Goal: Transaction & Acquisition: Purchase product/service

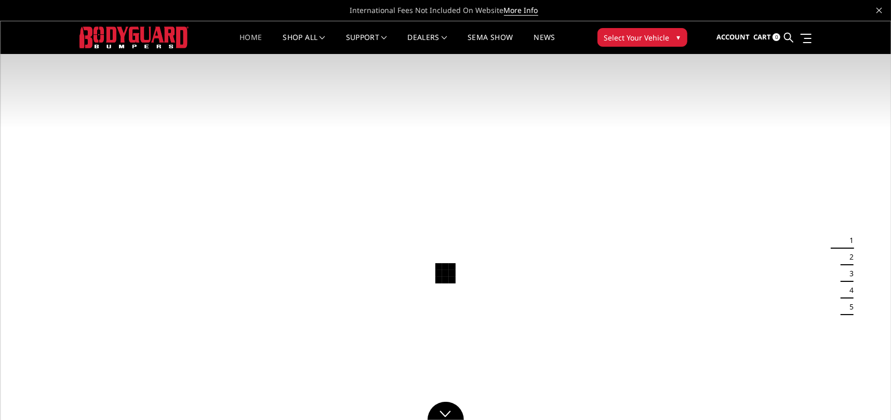
click at [669, 31] on button "Select Your Vehicle ▾" at bounding box center [643, 37] width 90 height 19
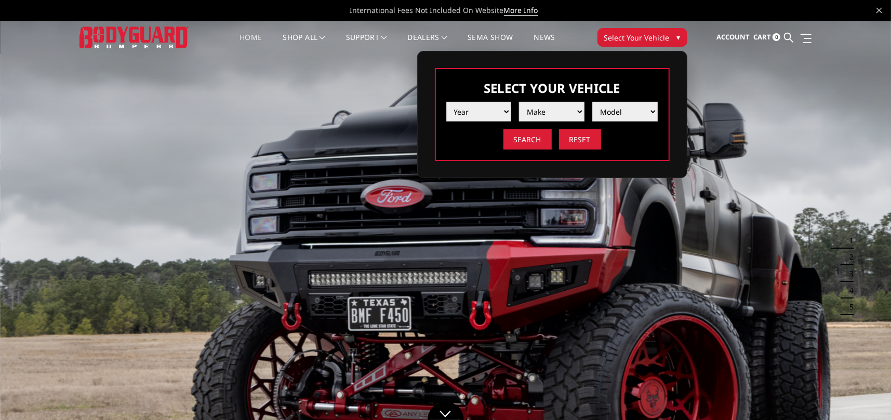
click at [489, 107] on select "Year 2025 2024 2023 2022 2021 2020 2019 2018 2017 2016 2015 2014 2013 2012 2011…" at bounding box center [478, 112] width 65 height 20
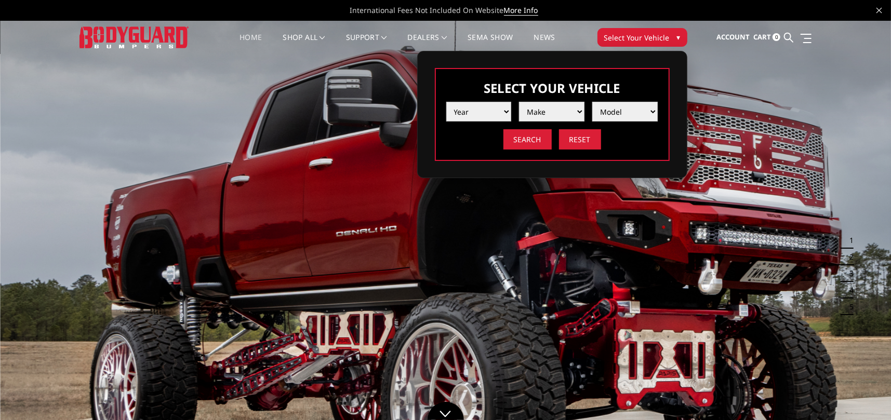
select select "yr_2013"
click at [446, 102] on select "Year 2025 2024 2023 2022 2021 2020 2019 2018 2017 2016 2015 2014 2013 2012 2011…" at bounding box center [478, 112] width 65 height 20
click at [572, 99] on li "Make Chevrolet Ford GMC Ram Toyota" at bounding box center [547, 108] width 73 height 28
click at [565, 105] on select "Make Chevrolet Ford GMC Ram Toyota" at bounding box center [551, 112] width 65 height 20
select select "mk_ford"
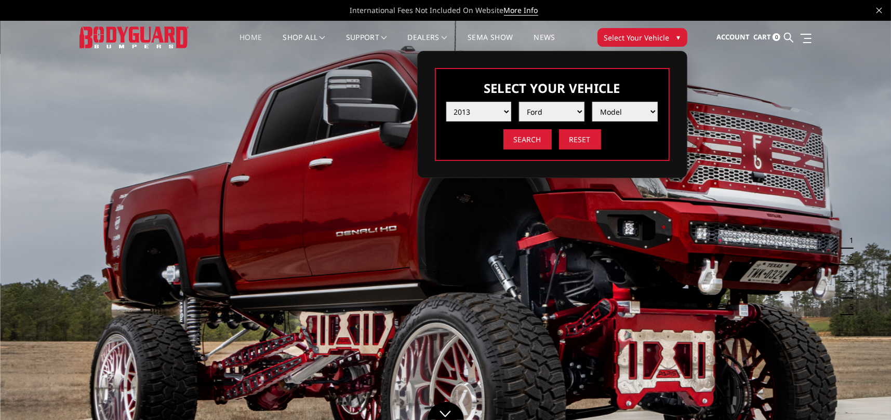
click at [519, 102] on select "Make Chevrolet Ford GMC Ram Toyota" at bounding box center [551, 112] width 65 height 20
click at [640, 113] on select "Model F250 / F350 F450 F550" at bounding box center [624, 112] width 65 height 20
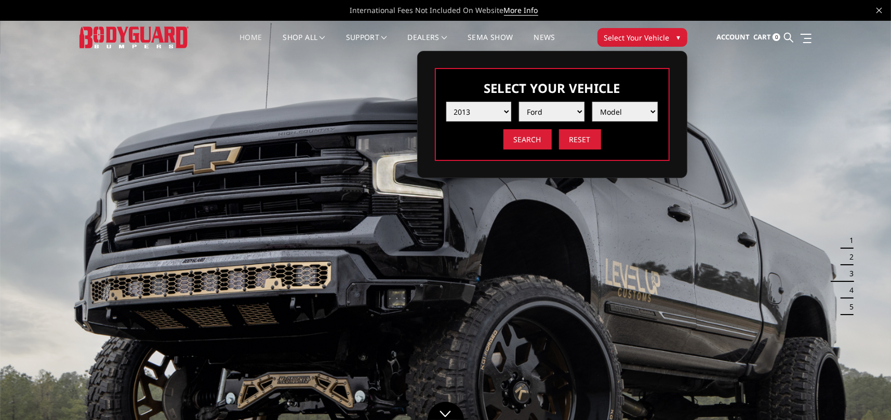
select select "md_f250-f350"
click at [592, 102] on select "Model F250 / F350 F450 F550" at bounding box center [624, 112] width 65 height 20
click at [515, 144] on input "Search" at bounding box center [528, 139] width 48 height 20
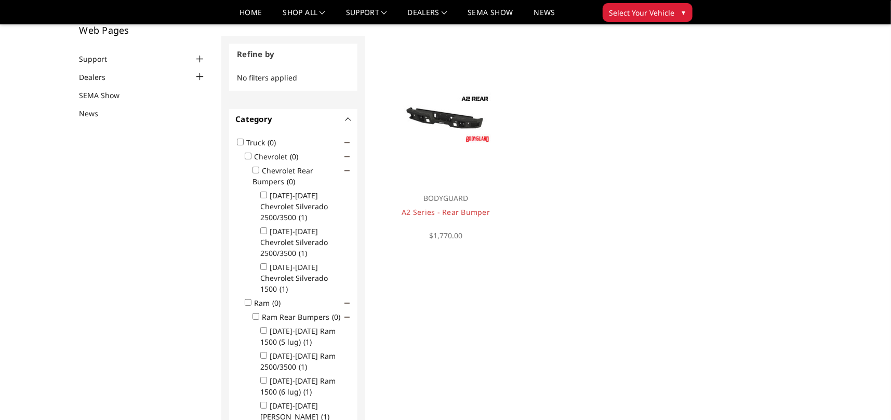
scroll to position [52, 0]
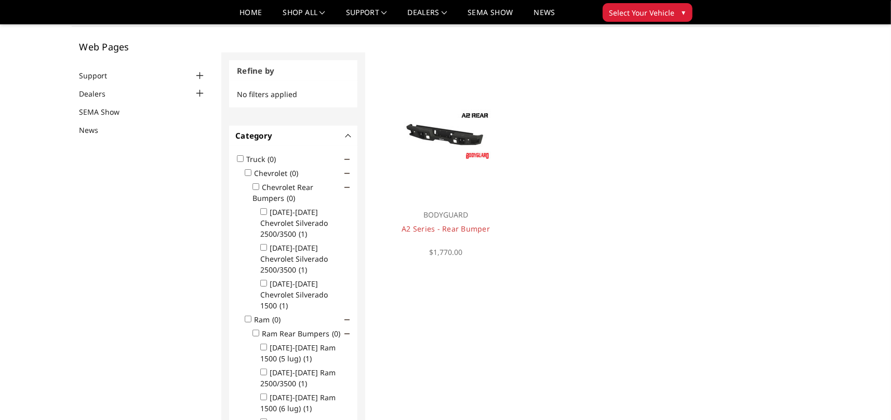
click at [200, 90] on div at bounding box center [199, 93] width 12 height 12
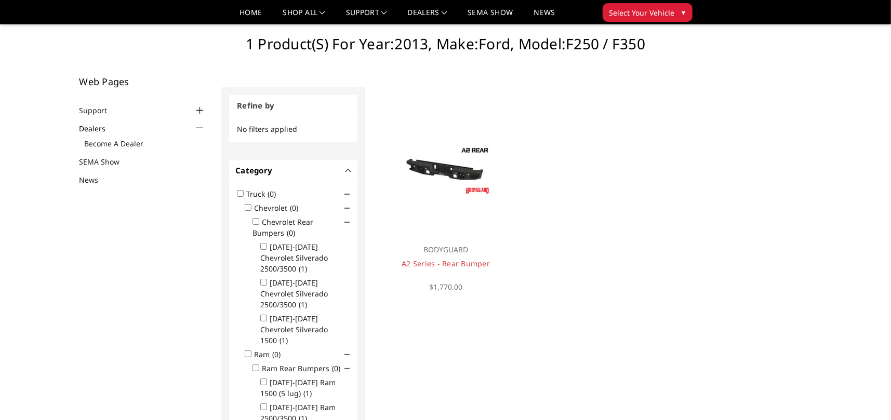
scroll to position [0, 0]
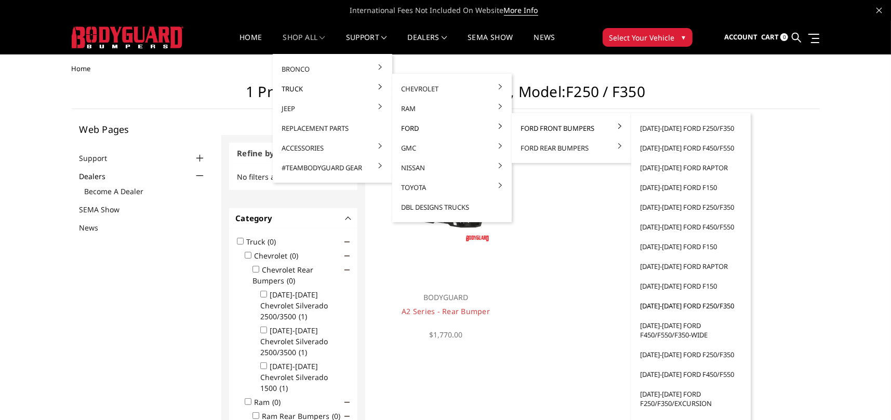
click at [689, 304] on link "[DATE]-[DATE] Ford F250/F350" at bounding box center [691, 306] width 111 height 20
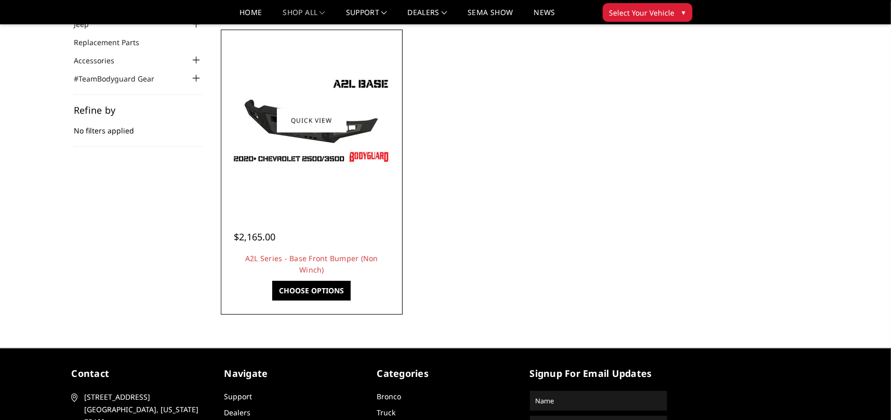
scroll to position [58, 0]
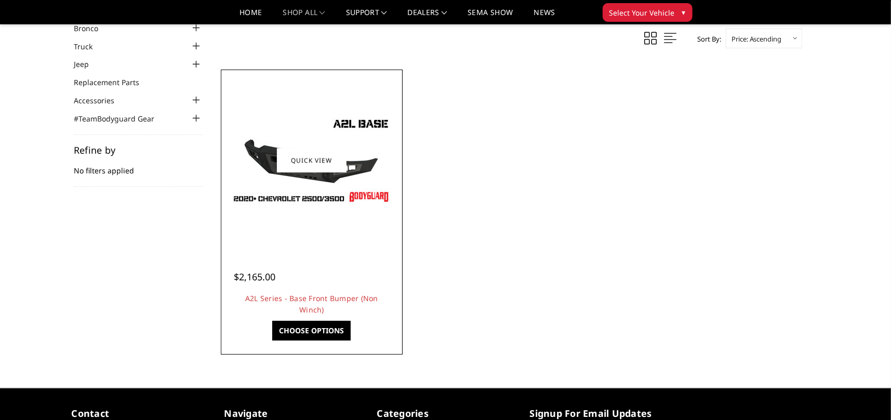
click at [318, 326] on link "Choose Options" at bounding box center [311, 331] width 78 height 20
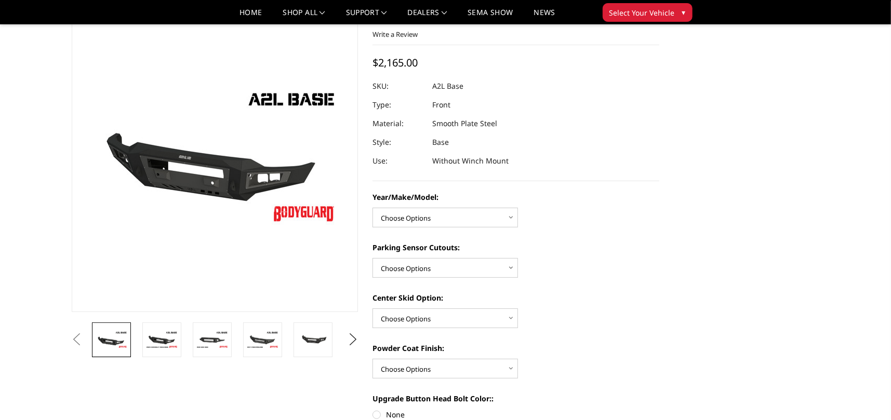
scroll to position [104, 0]
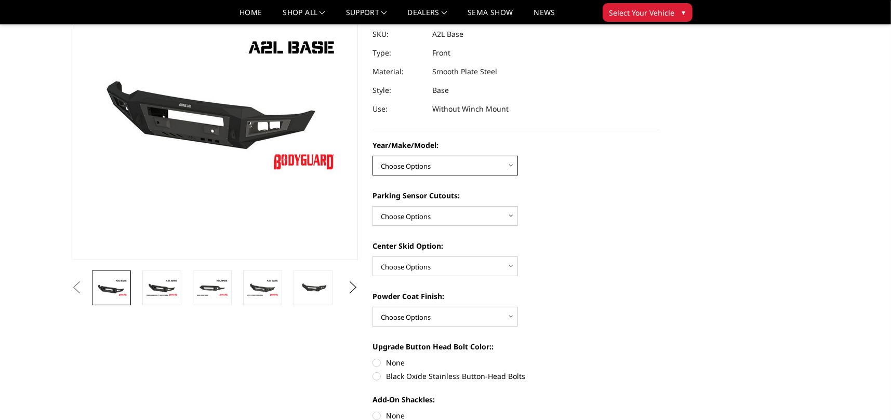
click at [441, 167] on select "Choose Options Chevrolet 15-19 2500/3500 Chevrolet 19-21 1500 Chevrolet 15-20 C…" at bounding box center [446, 166] width 146 height 20
select select "4336"
click at [373, 156] on select "Choose Options Chevrolet 15-19 2500/3500 Chevrolet 19-21 1500 Chevrolet 15-20 C…" at bounding box center [446, 166] width 146 height 20
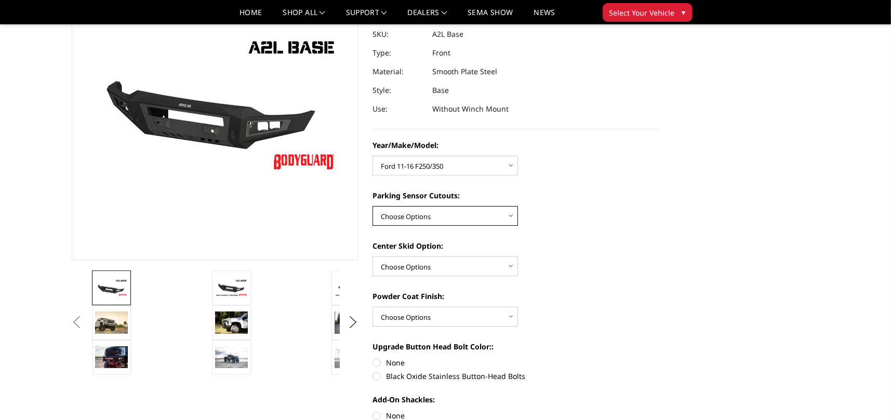
click at [435, 220] on select "Choose Options Yes - With Parking Sensor Cutouts No - Without Parking Sensor Cu…" at bounding box center [446, 216] width 146 height 20
select select "4329"
click at [373, 206] on select "Choose Options Yes - With Parking Sensor Cutouts No - Without Parking Sensor Cu…" at bounding box center [446, 216] width 146 height 20
click at [445, 268] on select "Choose Options Single Light Bar Cutout" at bounding box center [446, 267] width 146 height 20
select select "4304"
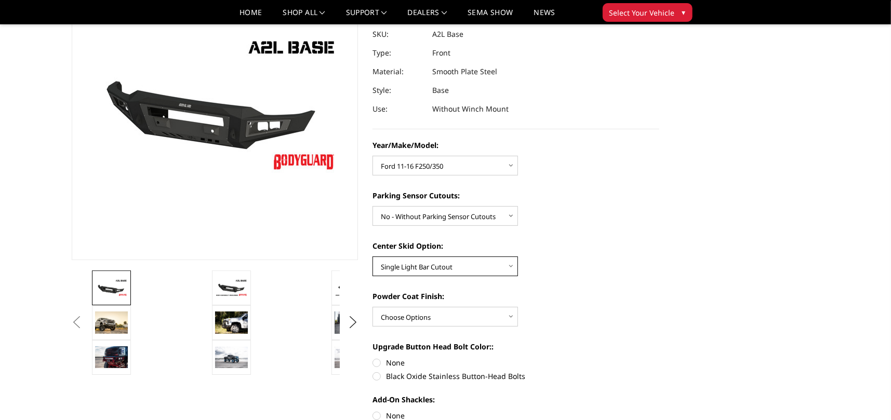
click at [373, 257] on select "Choose Options Single Light Bar Cutout" at bounding box center [446, 267] width 146 height 20
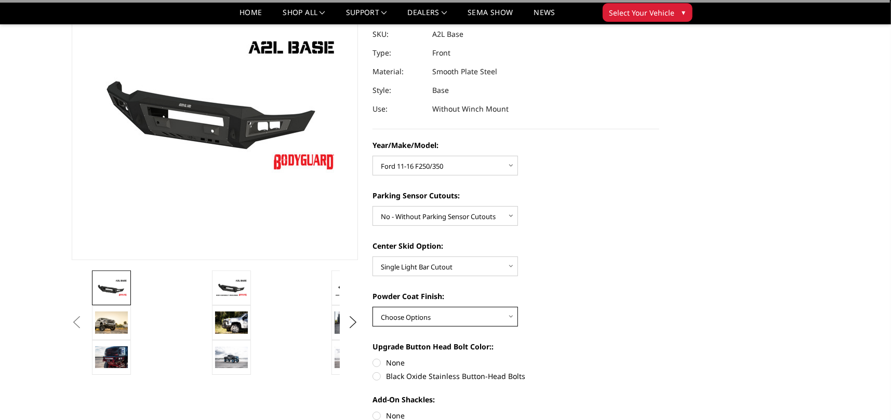
click at [434, 313] on select "Choose Options Bare metal (included) Texture Black Powder Coat" at bounding box center [446, 317] width 146 height 20
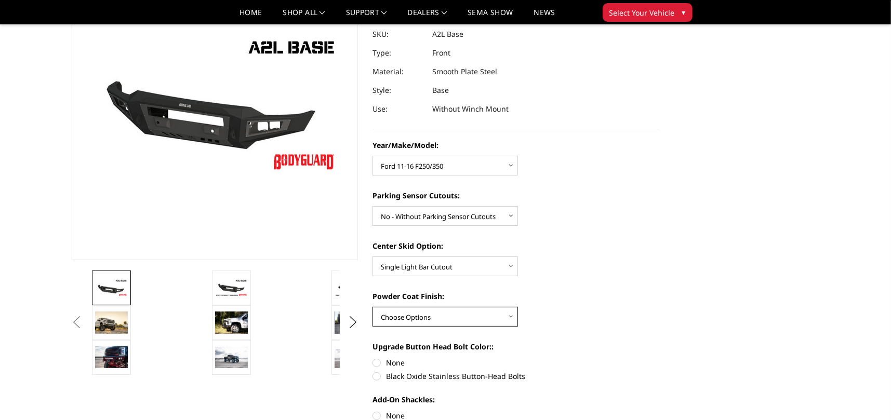
select select "4286"
click at [373, 307] on select "Choose Options Bare metal (included) Texture Black Powder Coat" at bounding box center [446, 317] width 146 height 20
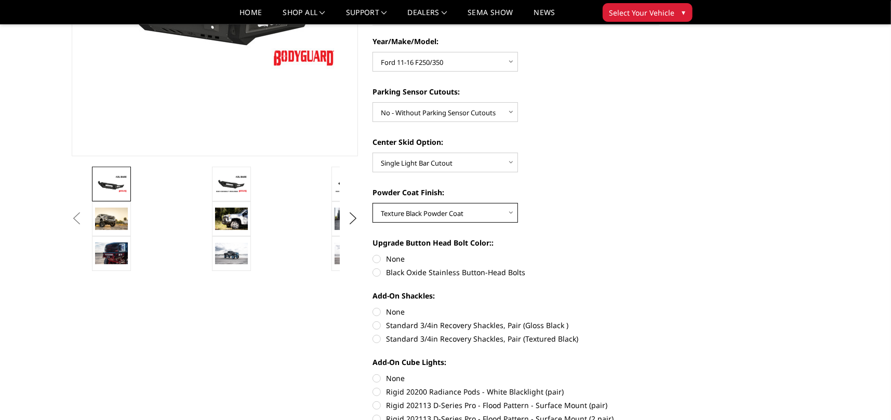
scroll to position [260, 0]
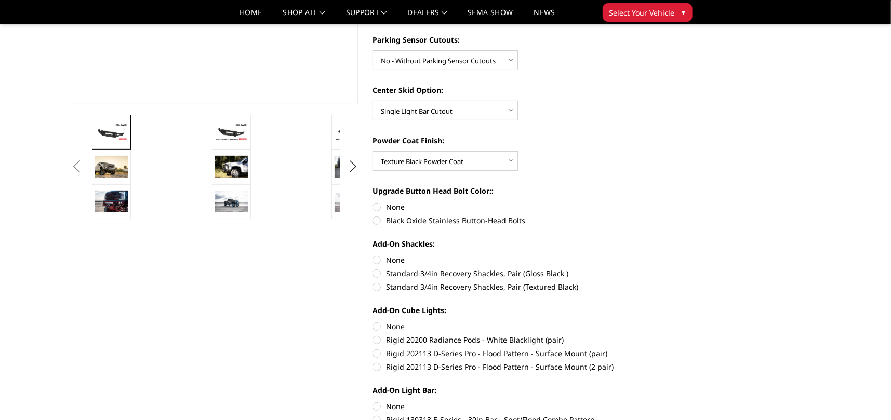
click at [375, 205] on label "None" at bounding box center [516, 207] width 287 height 11
click at [373, 202] on input "None" at bounding box center [373, 202] width 1 height 1
radio input "true"
click at [375, 286] on label "Standard 3/4in Recovery Shackles, Pair (Textured Black)" at bounding box center [516, 287] width 287 height 11
click at [660, 269] on input "Standard 3/4in Recovery Shackles, Pair (Textured Black)" at bounding box center [660, 268] width 1 height 1
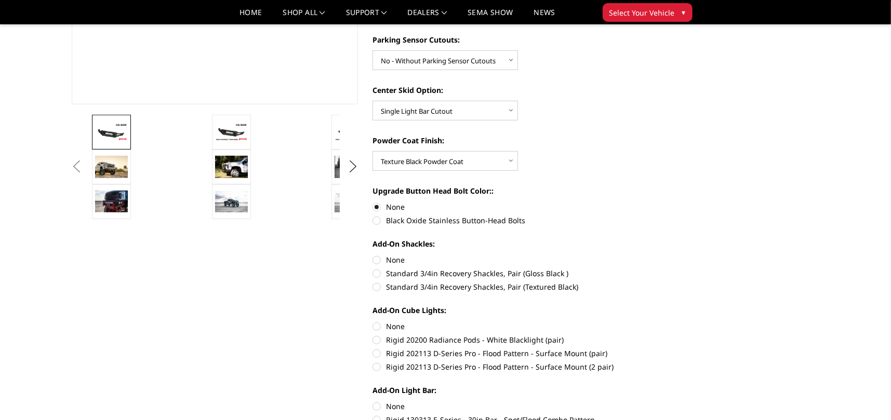
radio input "true"
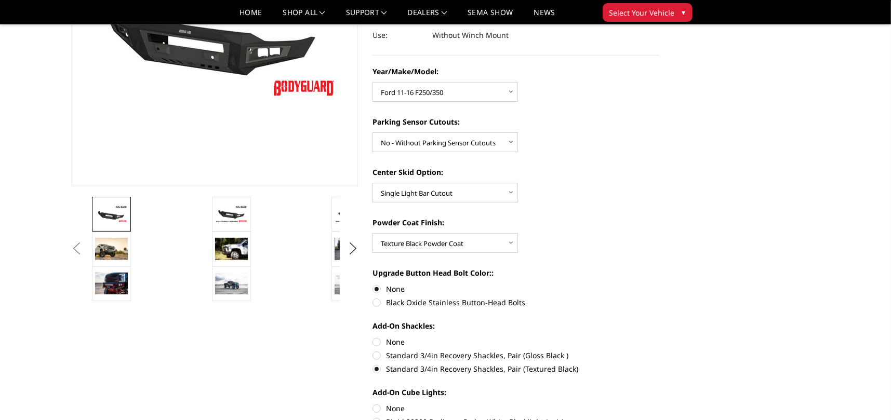
scroll to position [364, 0]
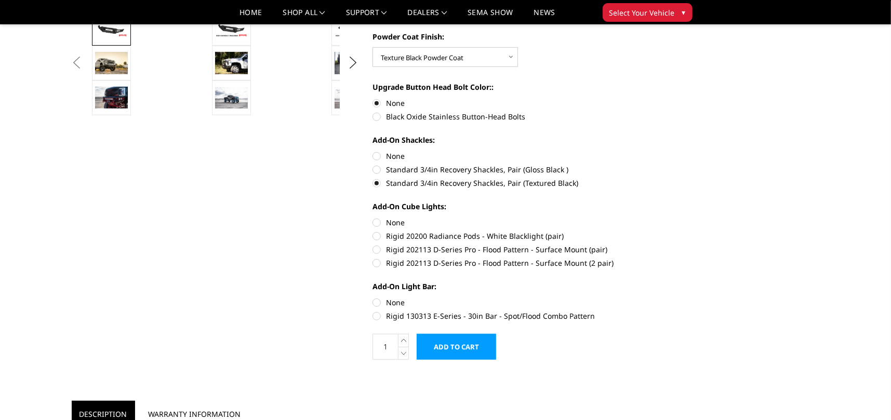
click at [379, 223] on label "None" at bounding box center [516, 222] width 287 height 11
click at [373, 218] on input "None" at bounding box center [373, 217] width 1 height 1
radio input "true"
click at [376, 301] on label "None" at bounding box center [516, 302] width 287 height 11
click at [373, 298] on input "None" at bounding box center [373, 297] width 1 height 1
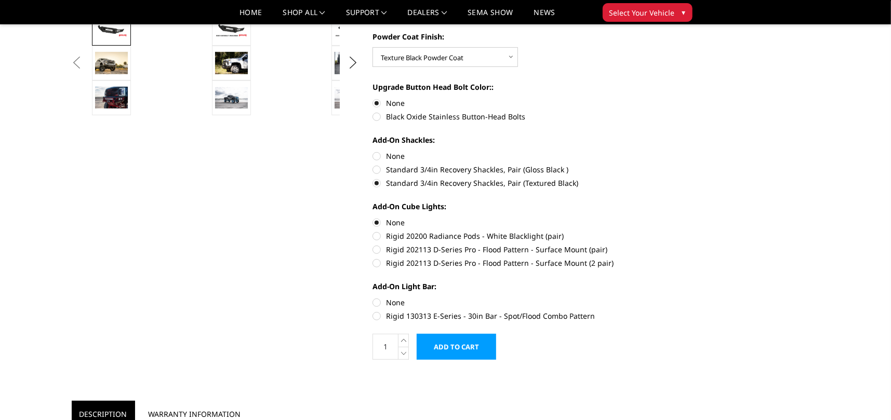
radio input "true"
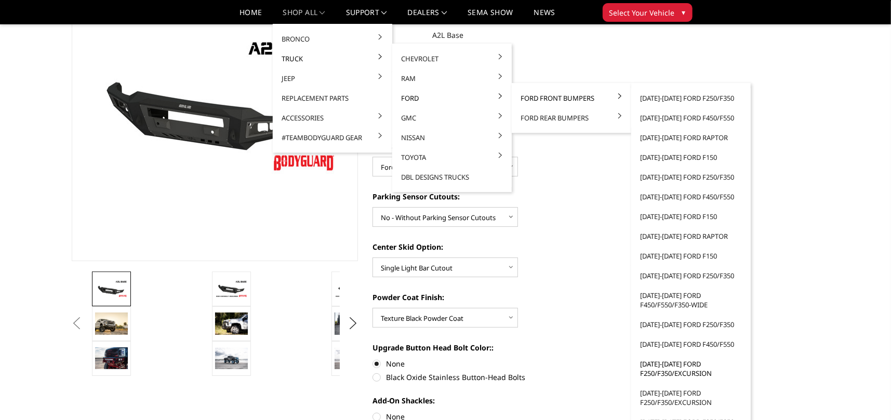
scroll to position [156, 0]
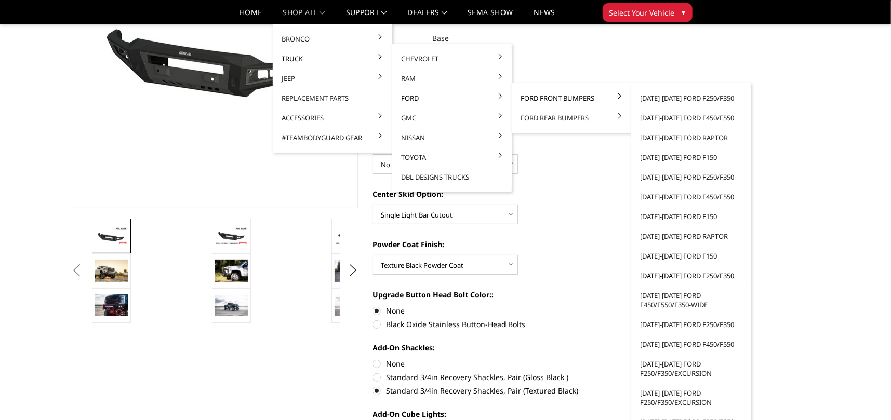
click at [700, 274] on link "[DATE]-[DATE] Ford F250/F350" at bounding box center [691, 276] width 111 height 20
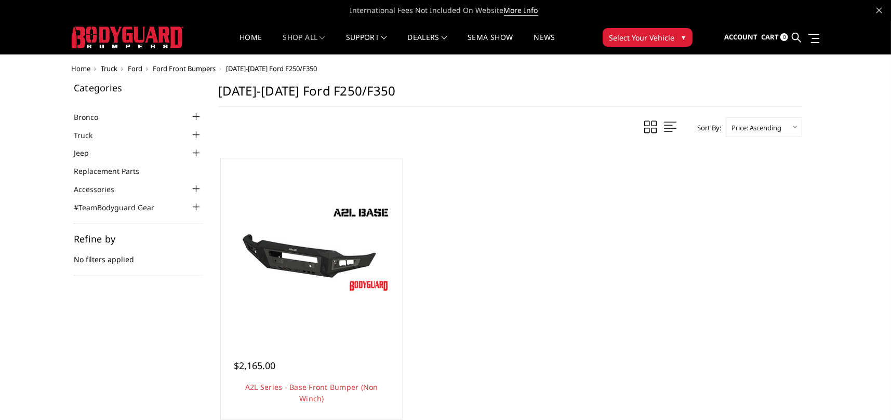
click at [194, 131] on div at bounding box center [196, 135] width 12 height 12
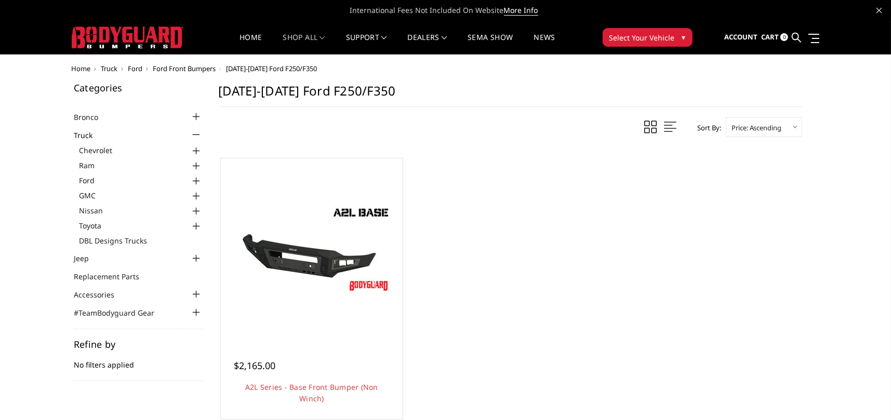
click at [197, 179] on div at bounding box center [196, 181] width 12 height 12
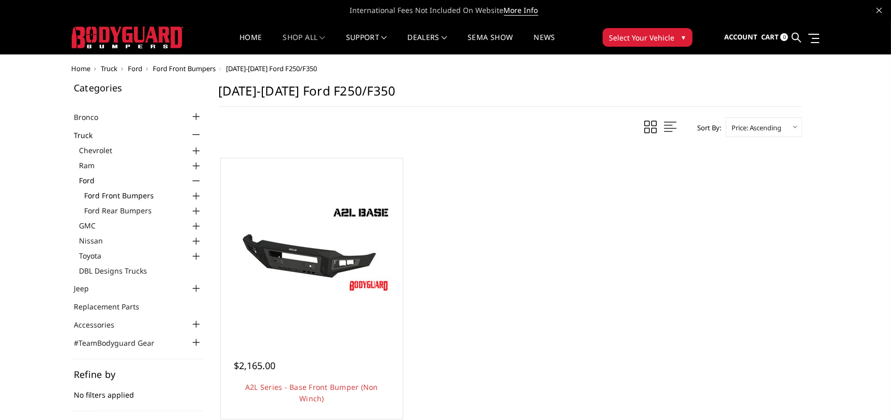
click at [136, 193] on link "Ford Front Bumpers" at bounding box center [143, 195] width 118 height 11
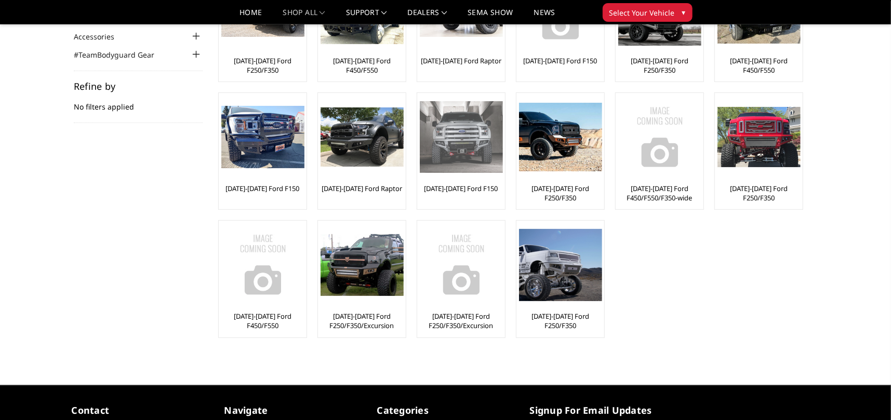
scroll to position [104, 0]
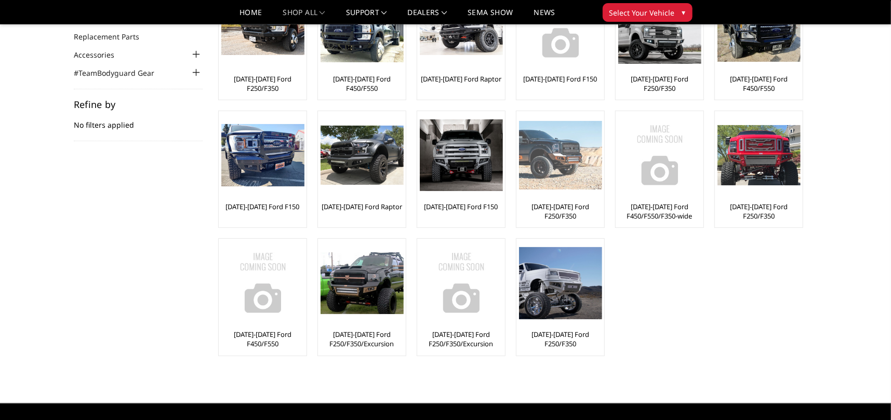
click at [557, 165] on img at bounding box center [560, 155] width 83 height 69
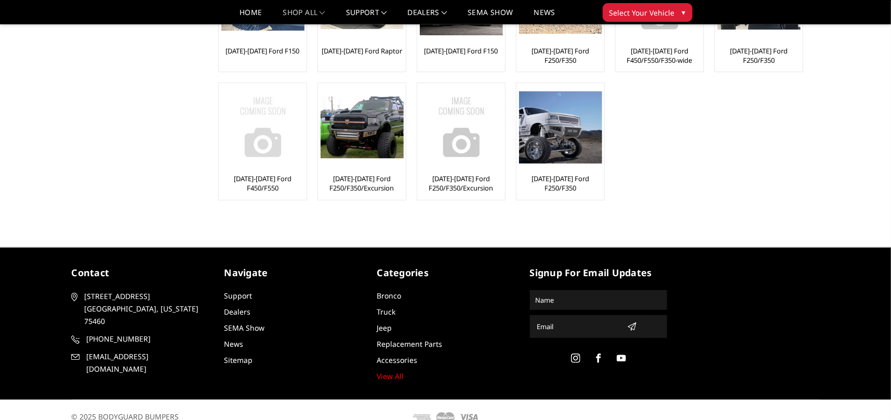
scroll to position [274, 0]
